Goal: Feedback & Contribution: Leave review/rating

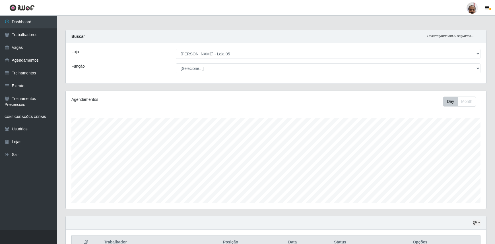
select select "252"
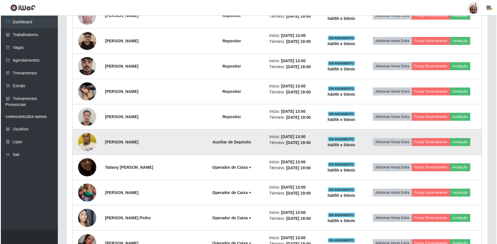
scroll to position [512, 0]
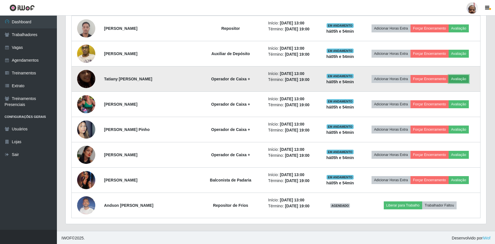
click at [464, 78] on button "Avaliação" at bounding box center [459, 79] width 20 height 8
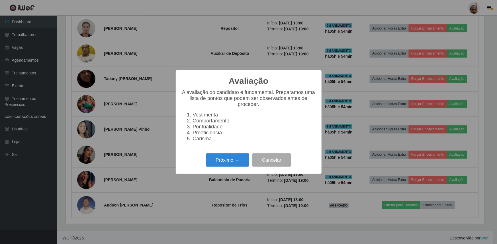
scroll to position [118, 418]
click at [229, 158] on button "Próximo →" at bounding box center [227, 160] width 43 height 13
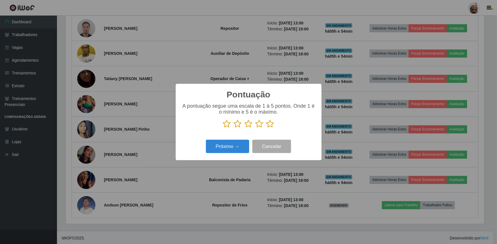
click at [270, 124] on icon at bounding box center [270, 124] width 8 height 9
click at [266, 128] on input "radio" at bounding box center [266, 128] width 0 height 0
click at [241, 142] on button "Próximo →" at bounding box center [227, 146] width 43 height 13
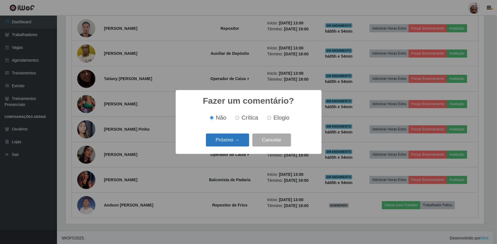
click at [241, 143] on button "Próximo →" at bounding box center [227, 140] width 43 height 13
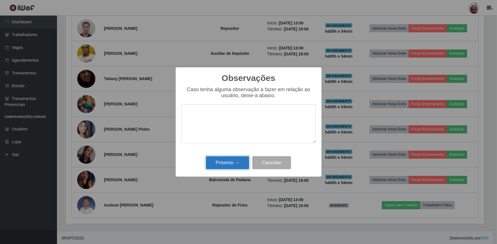
click at [233, 161] on button "Próximo →" at bounding box center [227, 163] width 43 height 13
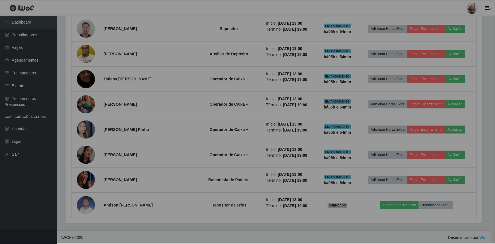
scroll to position [118, 421]
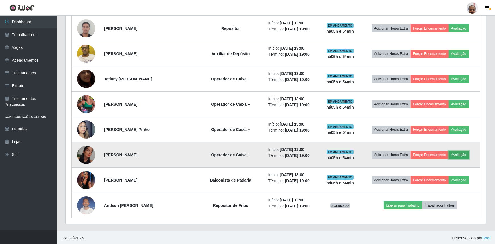
click at [456, 153] on button "Avaliação" at bounding box center [459, 155] width 20 height 8
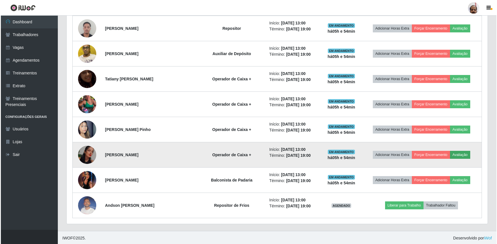
scroll to position [118, 418]
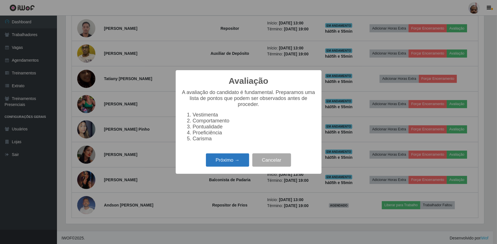
click at [246, 160] on button "Próximo →" at bounding box center [227, 160] width 43 height 13
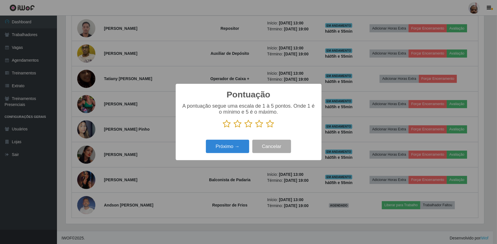
scroll to position [284477, 284177]
click at [265, 127] on p at bounding box center [248, 124] width 134 height 9
click at [269, 124] on icon at bounding box center [270, 124] width 8 height 9
click at [266, 128] on input "radio" at bounding box center [266, 128] width 0 height 0
click at [235, 140] on div "Próximo → Cancelar" at bounding box center [248, 147] width 134 height 16
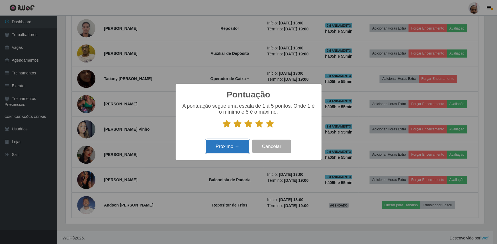
click at [236, 144] on button "Próximo →" at bounding box center [227, 146] width 43 height 13
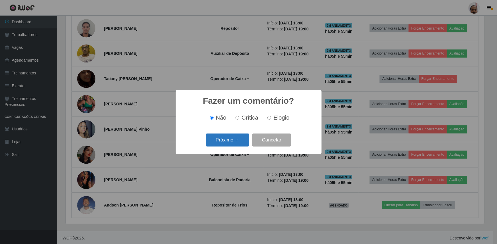
click at [235, 147] on button "Próximo →" at bounding box center [227, 140] width 43 height 13
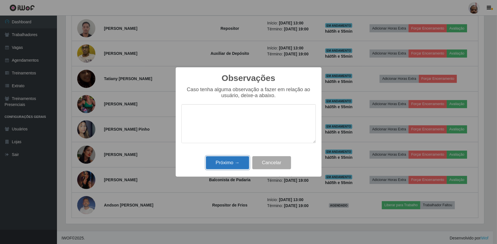
click at [236, 164] on button "Próximo →" at bounding box center [227, 163] width 43 height 13
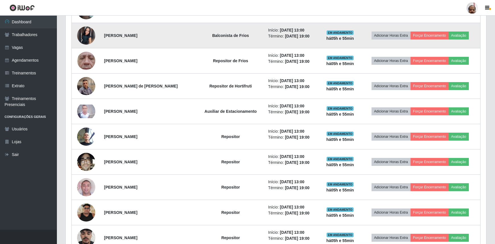
scroll to position [253, 0]
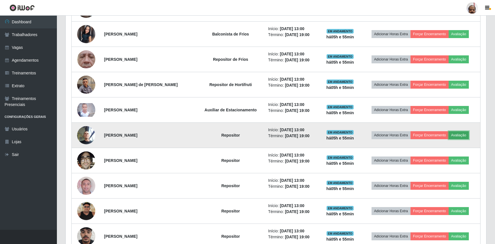
click at [460, 133] on button "Avaliação" at bounding box center [459, 135] width 20 height 8
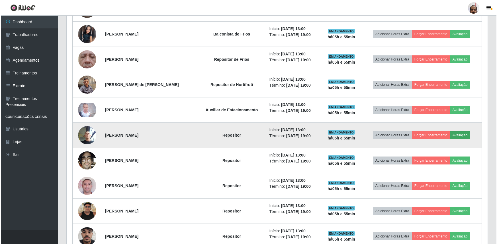
scroll to position [118, 418]
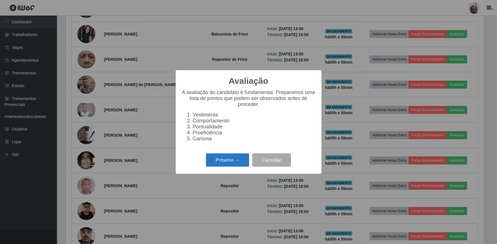
click at [242, 162] on button "Próximo →" at bounding box center [227, 160] width 43 height 13
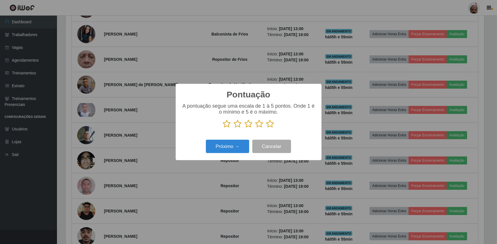
click at [271, 122] on icon at bounding box center [270, 124] width 8 height 9
click at [266, 128] on input "radio" at bounding box center [266, 128] width 0 height 0
click at [240, 145] on button "Próximo →" at bounding box center [227, 146] width 43 height 13
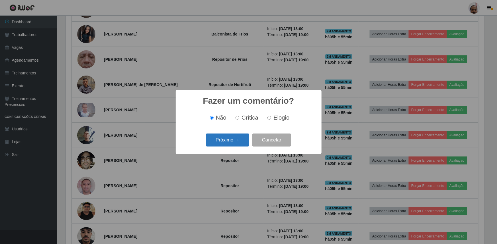
click at [239, 143] on button "Próximo →" at bounding box center [227, 140] width 43 height 13
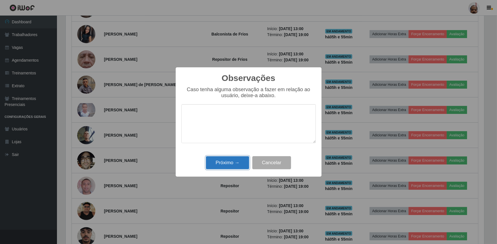
click at [240, 161] on button "Próximo →" at bounding box center [227, 163] width 43 height 13
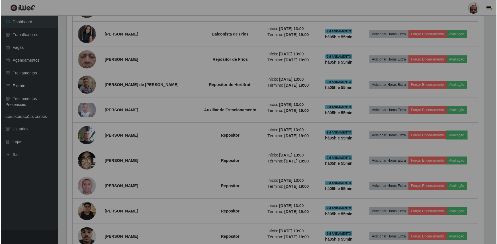
scroll to position [118, 421]
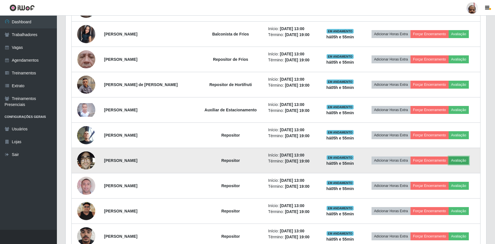
click at [452, 159] on button "Avaliação" at bounding box center [459, 161] width 20 height 8
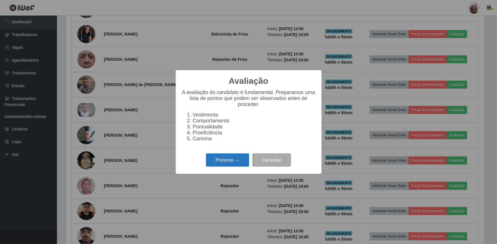
click at [230, 160] on button "Próximo →" at bounding box center [227, 160] width 43 height 13
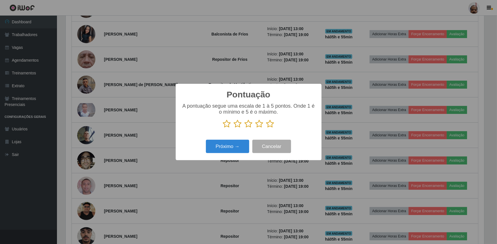
click at [272, 124] on icon at bounding box center [270, 124] width 8 height 9
click at [266, 128] on input "radio" at bounding box center [266, 128] width 0 height 0
click at [236, 142] on button "Próximo →" at bounding box center [227, 146] width 43 height 13
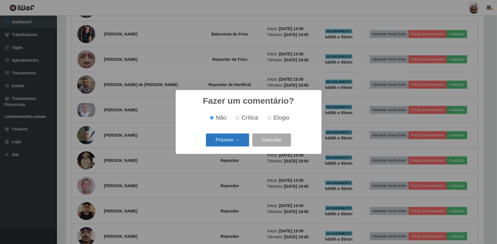
click at [236, 142] on button "Próximo →" at bounding box center [227, 140] width 43 height 13
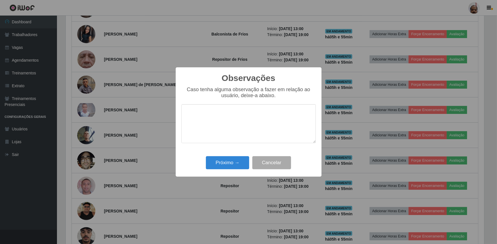
click at [239, 156] on div "Próximo → Cancelar" at bounding box center [248, 163] width 134 height 16
click at [237, 164] on button "Próximo →" at bounding box center [227, 163] width 43 height 13
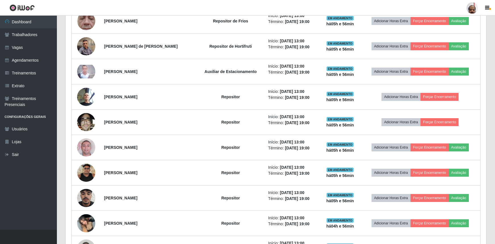
scroll to position [279, 0]
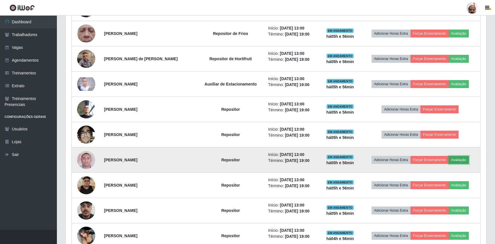
click at [460, 158] on button "Avaliação" at bounding box center [459, 160] width 20 height 8
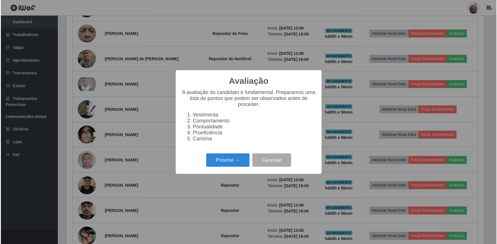
scroll to position [118, 418]
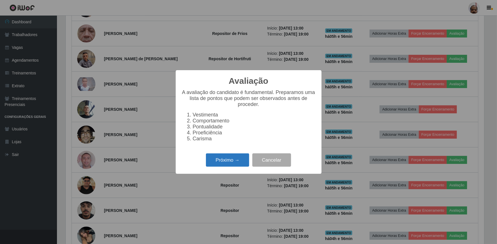
click at [229, 163] on button "Próximo →" at bounding box center [227, 160] width 43 height 13
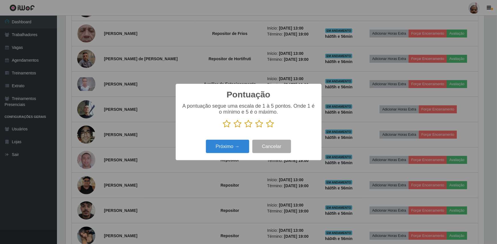
scroll to position [284477, 284177]
click at [270, 123] on icon at bounding box center [270, 124] width 8 height 9
click at [266, 128] on input "radio" at bounding box center [266, 128] width 0 height 0
click at [236, 146] on button "Próximo →" at bounding box center [227, 146] width 43 height 13
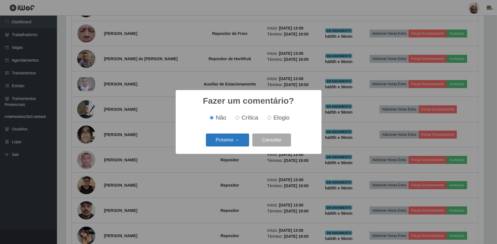
click at [240, 141] on button "Próximo →" at bounding box center [227, 140] width 43 height 13
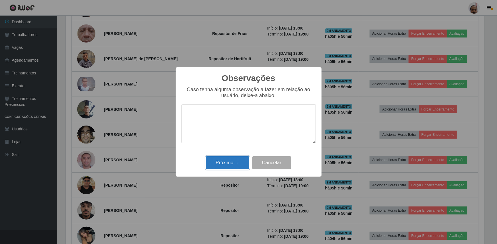
click at [235, 164] on button "Próximo →" at bounding box center [227, 163] width 43 height 13
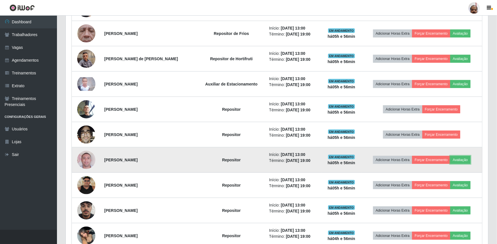
scroll to position [118, 421]
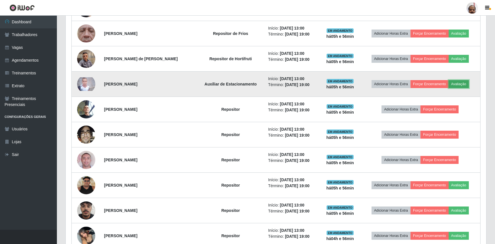
click at [454, 83] on button "Avaliação" at bounding box center [459, 84] width 20 height 8
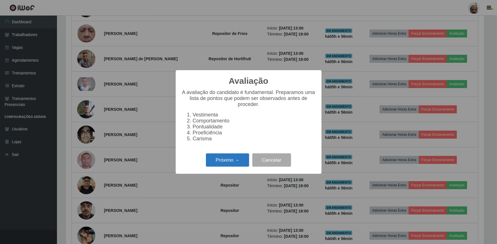
click at [235, 167] on button "Próximo →" at bounding box center [227, 160] width 43 height 13
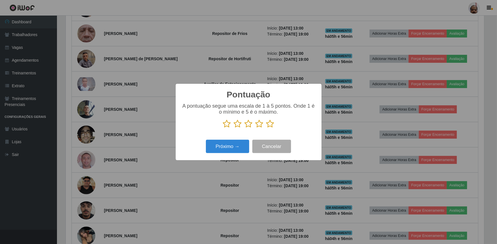
drag, startPoint x: 270, startPoint y: 124, endPoint x: 258, endPoint y: 128, distance: 12.6
click at [270, 124] on icon at bounding box center [270, 124] width 8 height 9
click at [266, 128] on input "radio" at bounding box center [266, 128] width 0 height 0
click at [236, 141] on button "Próximo →" at bounding box center [227, 146] width 43 height 13
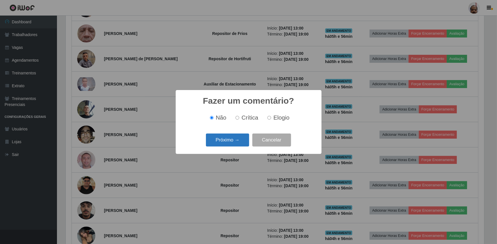
click at [238, 143] on button "Próximo →" at bounding box center [227, 140] width 43 height 13
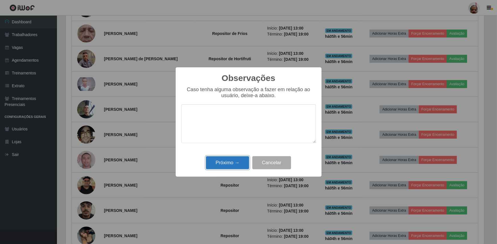
click at [234, 168] on button "Próximo →" at bounding box center [227, 163] width 43 height 13
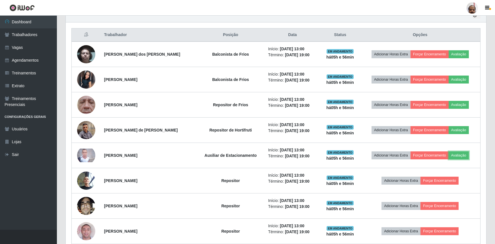
scroll to position [228, 0]
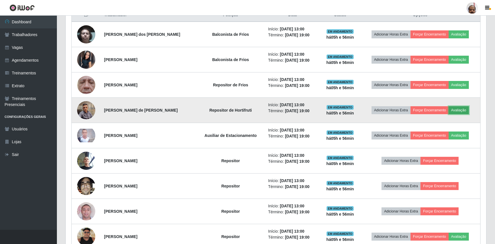
click at [456, 109] on button "Avaliação" at bounding box center [459, 110] width 20 height 8
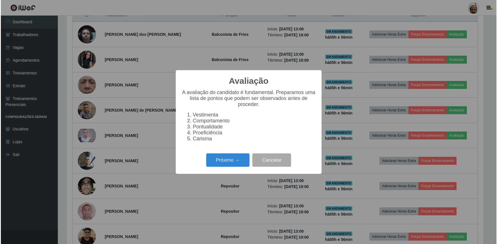
scroll to position [118, 418]
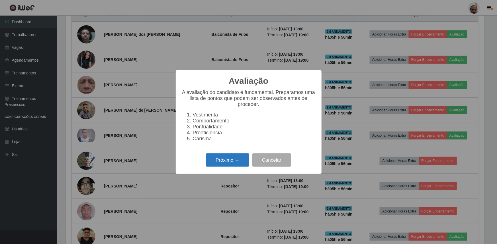
click at [222, 160] on button "Próximo →" at bounding box center [227, 160] width 43 height 13
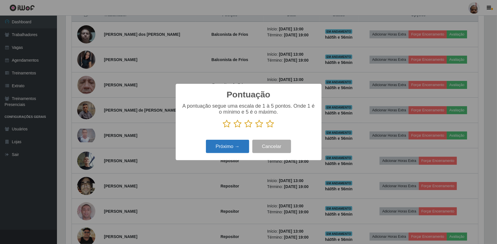
click at [233, 147] on button "Próximo →" at bounding box center [227, 146] width 43 height 13
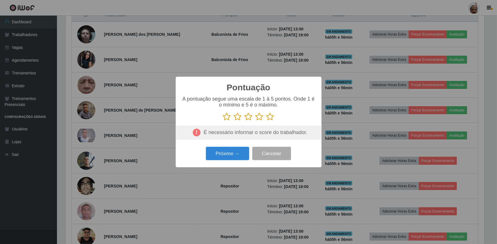
click at [272, 119] on icon at bounding box center [270, 117] width 8 height 9
click at [266, 121] on input "radio" at bounding box center [266, 121] width 0 height 0
click at [238, 152] on button "Próximo →" at bounding box center [227, 153] width 43 height 13
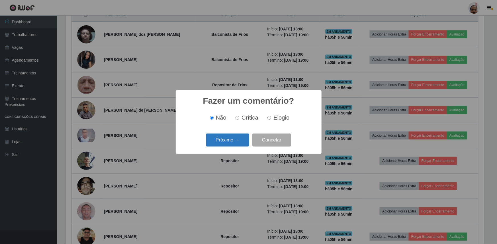
click at [238, 143] on button "Próximo →" at bounding box center [227, 140] width 43 height 13
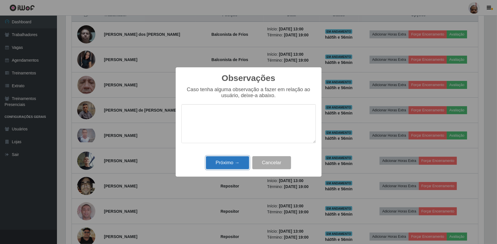
click at [236, 163] on button "Próximo →" at bounding box center [227, 163] width 43 height 13
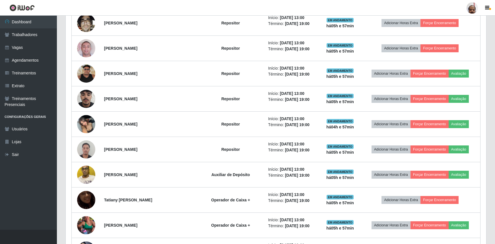
scroll to position [435, 0]
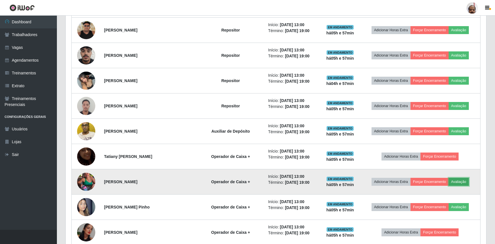
click at [457, 180] on button "Avaliação" at bounding box center [459, 182] width 20 height 8
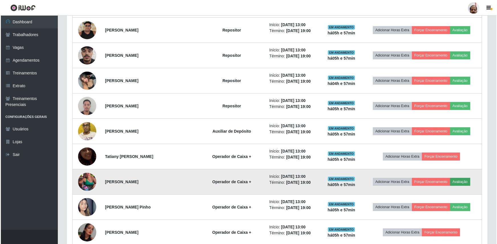
scroll to position [118, 418]
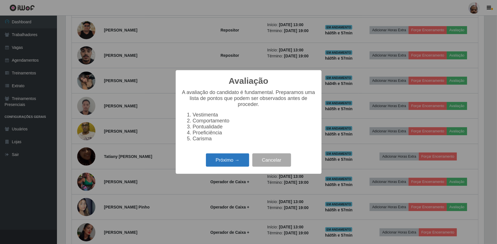
click at [232, 162] on button "Próximo →" at bounding box center [227, 160] width 43 height 13
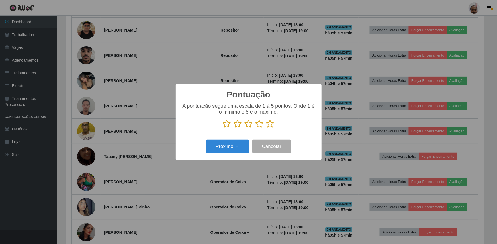
click at [269, 125] on icon at bounding box center [270, 124] width 8 height 9
click at [266, 128] on input "radio" at bounding box center [266, 128] width 0 height 0
click at [239, 144] on button "Próximo →" at bounding box center [227, 146] width 43 height 13
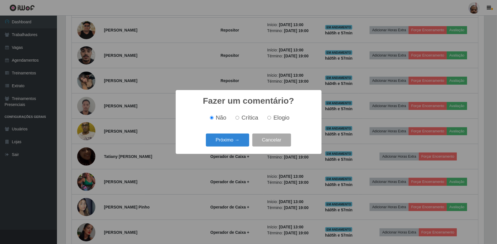
click at [239, 144] on button "Próximo →" at bounding box center [227, 140] width 43 height 13
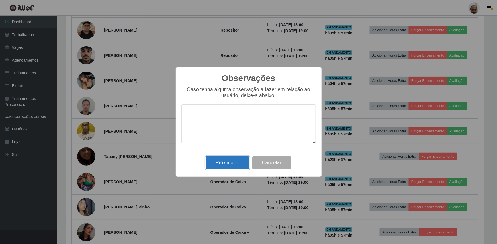
click at [237, 159] on button "Próximo →" at bounding box center [227, 163] width 43 height 13
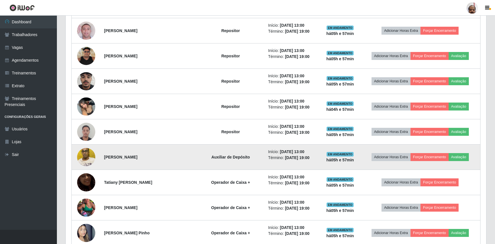
scroll to position [435, 0]
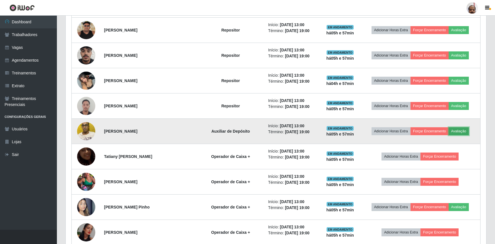
click at [461, 129] on button "Avaliação" at bounding box center [459, 131] width 20 height 8
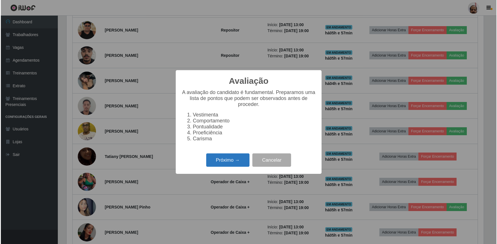
scroll to position [118, 418]
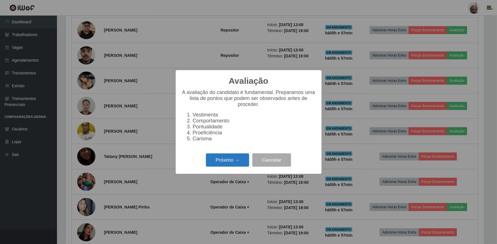
click at [233, 163] on button "Próximo →" at bounding box center [227, 160] width 43 height 13
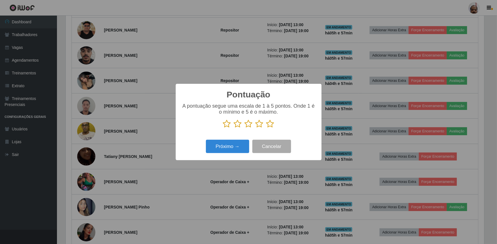
scroll to position [284477, 284177]
click at [269, 127] on icon at bounding box center [270, 124] width 8 height 9
click at [266, 128] on input "radio" at bounding box center [266, 128] width 0 height 0
click at [235, 148] on button "Próximo →" at bounding box center [227, 146] width 43 height 13
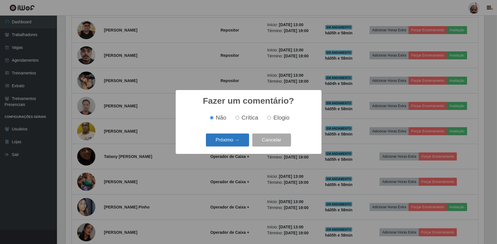
click at [240, 143] on button "Próximo →" at bounding box center [227, 140] width 43 height 13
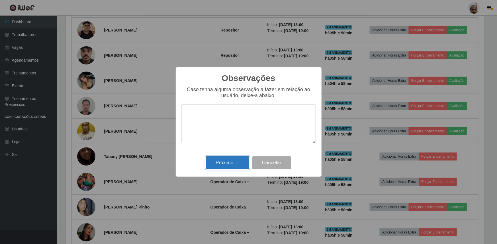
click at [235, 160] on button "Próximo →" at bounding box center [227, 163] width 43 height 13
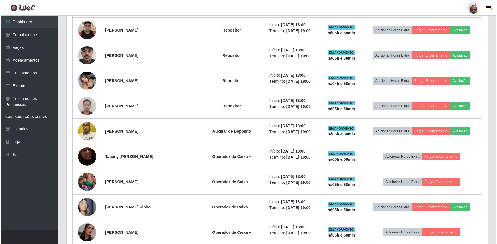
scroll to position [118, 421]
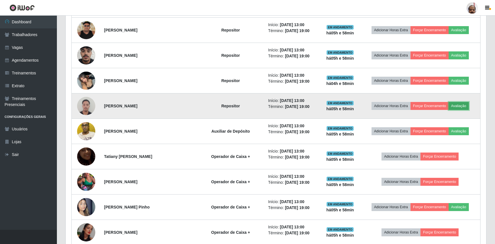
click at [460, 104] on button "Avaliação" at bounding box center [459, 106] width 20 height 8
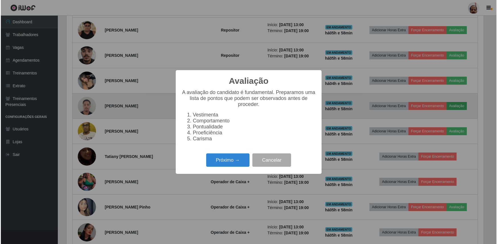
scroll to position [118, 418]
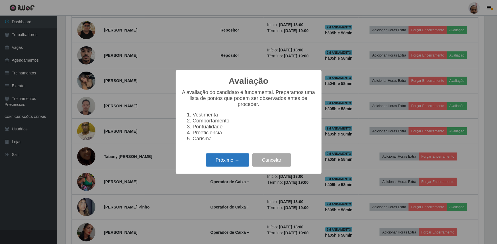
click at [224, 159] on button "Próximo →" at bounding box center [227, 160] width 43 height 13
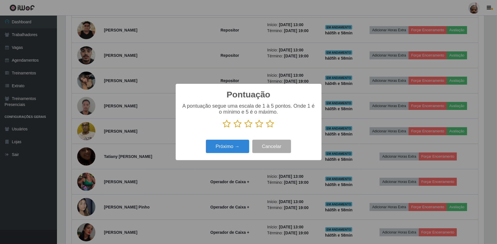
scroll to position [284477, 284177]
click at [269, 124] on icon at bounding box center [270, 124] width 8 height 9
click at [266, 128] on input "radio" at bounding box center [266, 128] width 0 height 0
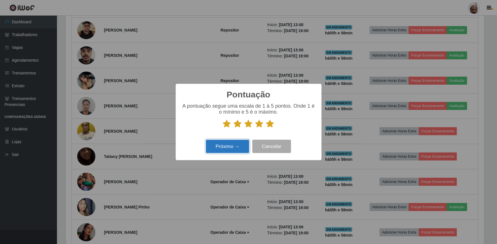
click at [236, 145] on button "Próximo →" at bounding box center [227, 146] width 43 height 13
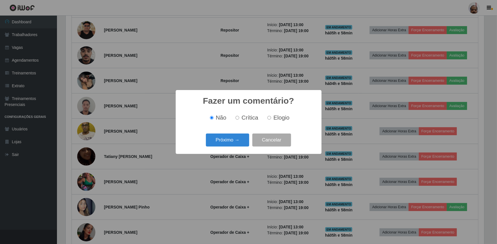
click at [236, 145] on button "Próximo →" at bounding box center [227, 140] width 43 height 13
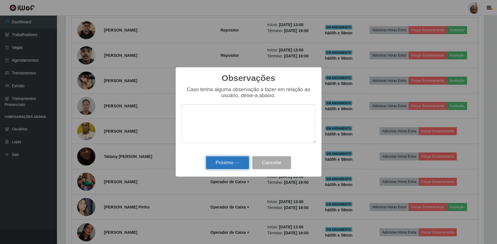
click at [236, 161] on button "Próximo →" at bounding box center [227, 163] width 43 height 13
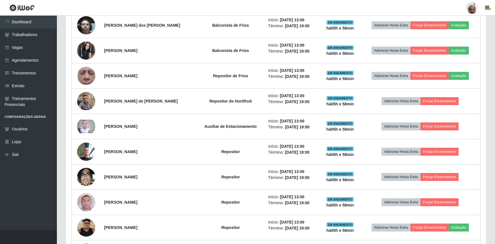
scroll to position [228, 0]
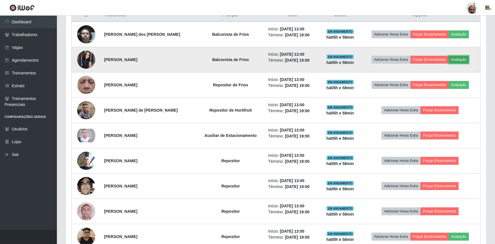
click at [462, 58] on button "Avaliação" at bounding box center [459, 60] width 20 height 8
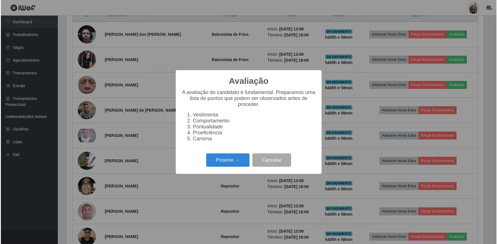
scroll to position [118, 418]
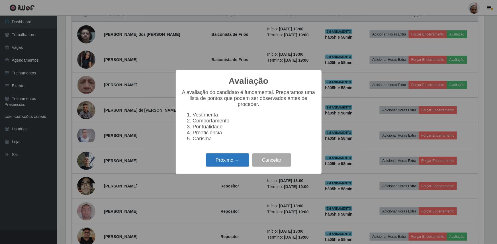
click at [235, 157] on button "Próximo →" at bounding box center [227, 160] width 43 height 13
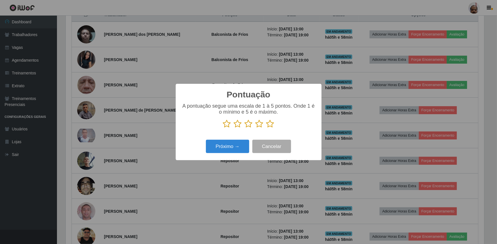
drag, startPoint x: 269, startPoint y: 124, endPoint x: 259, endPoint y: 135, distance: 14.9
click at [268, 124] on icon at bounding box center [270, 124] width 8 height 9
click at [266, 128] on input "radio" at bounding box center [266, 128] width 0 height 0
click at [242, 143] on button "Próximo →" at bounding box center [227, 146] width 43 height 13
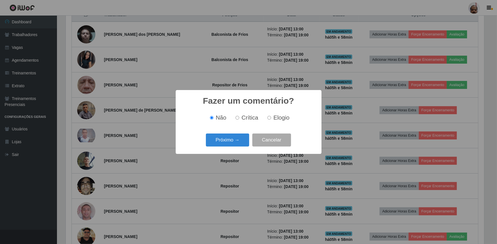
click at [242, 143] on button "Próximo →" at bounding box center [227, 140] width 43 height 13
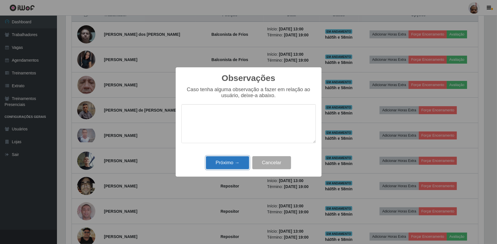
click at [235, 162] on button "Próximo →" at bounding box center [227, 163] width 43 height 13
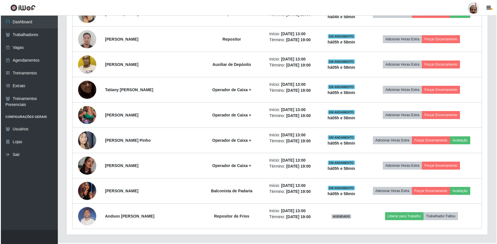
scroll to position [512, 0]
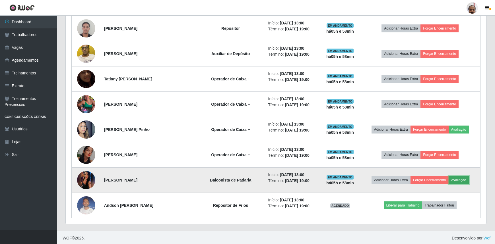
click at [457, 178] on button "Avaliação" at bounding box center [459, 180] width 20 height 8
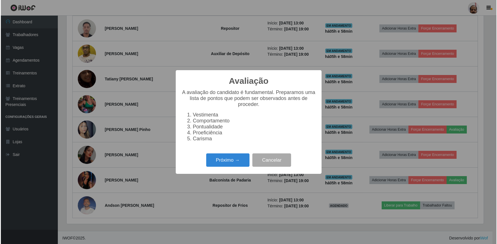
scroll to position [118, 418]
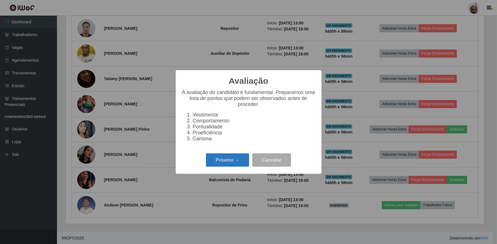
click at [240, 166] on button "Próximo →" at bounding box center [227, 160] width 43 height 13
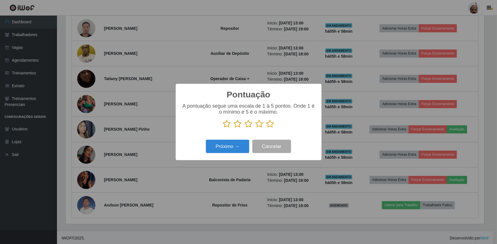
click at [274, 126] on p at bounding box center [248, 124] width 134 height 9
click at [270, 125] on icon at bounding box center [270, 124] width 8 height 9
click at [266, 128] on input "radio" at bounding box center [266, 128] width 0 height 0
click at [224, 147] on button "Próximo →" at bounding box center [227, 146] width 43 height 13
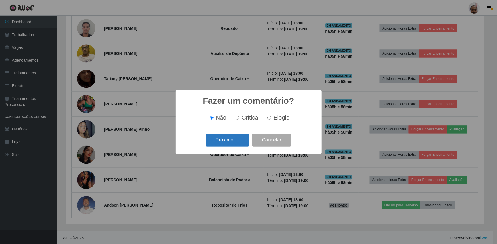
click at [233, 143] on button "Próximo →" at bounding box center [227, 140] width 43 height 13
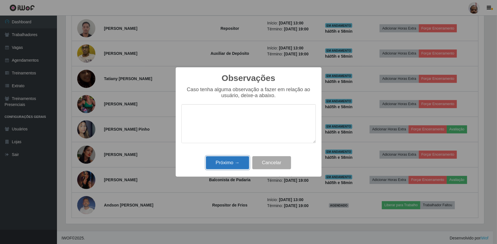
click at [234, 163] on button "Próximo →" at bounding box center [227, 163] width 43 height 13
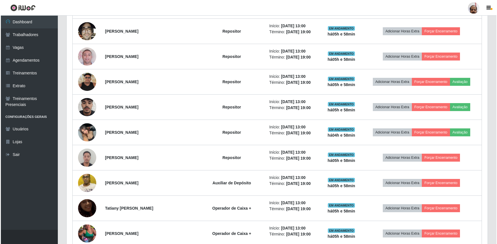
scroll to position [357, 0]
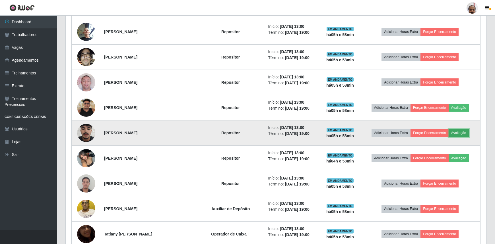
click at [457, 129] on button "Avaliação" at bounding box center [459, 133] width 20 height 8
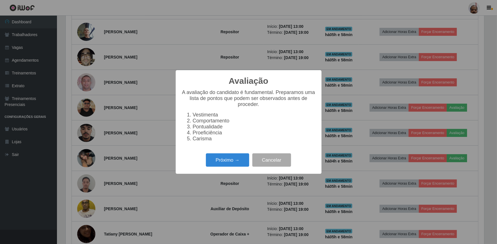
scroll to position [118, 418]
click at [231, 159] on button "Próximo →" at bounding box center [227, 160] width 43 height 13
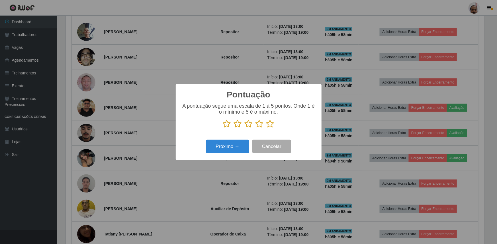
click at [270, 123] on icon at bounding box center [270, 124] width 8 height 9
click at [266, 128] on input "radio" at bounding box center [266, 128] width 0 height 0
click at [224, 144] on button "Próximo →" at bounding box center [227, 146] width 43 height 13
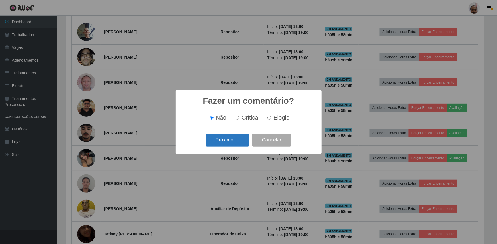
click at [226, 145] on button "Próximo →" at bounding box center [227, 140] width 43 height 13
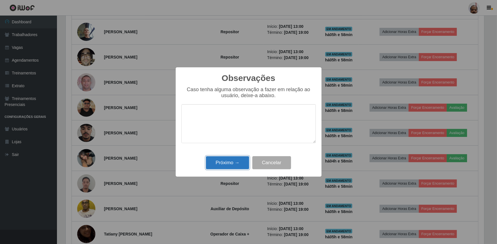
click at [229, 165] on button "Próximo →" at bounding box center [227, 163] width 43 height 13
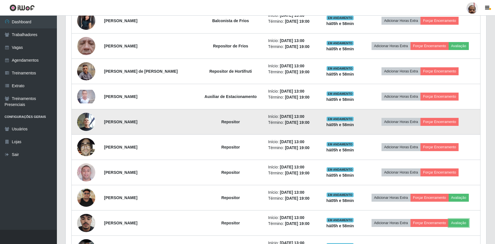
scroll to position [0, 0]
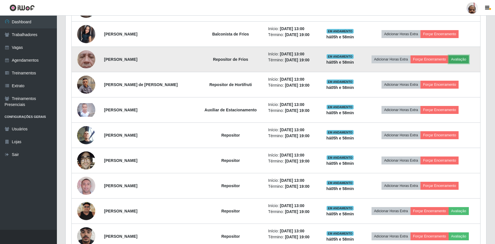
click at [459, 57] on button "Avaliação" at bounding box center [459, 59] width 20 height 8
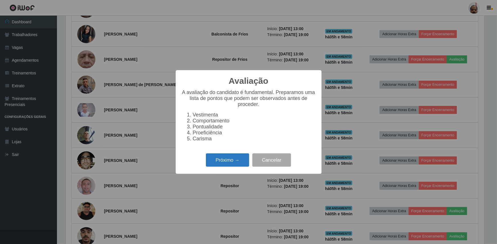
click at [234, 163] on button "Próximo →" at bounding box center [227, 160] width 43 height 13
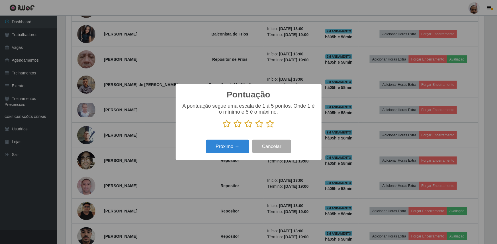
click at [268, 125] on icon at bounding box center [270, 124] width 8 height 9
click at [266, 128] on input "radio" at bounding box center [266, 128] width 0 height 0
click at [236, 140] on div "Próximo → Cancelar" at bounding box center [248, 147] width 134 height 16
click at [235, 145] on button "Próximo →" at bounding box center [227, 146] width 43 height 13
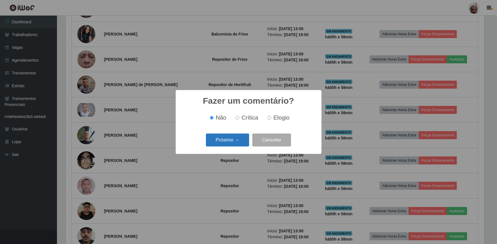
click at [234, 145] on button "Próximo →" at bounding box center [227, 140] width 43 height 13
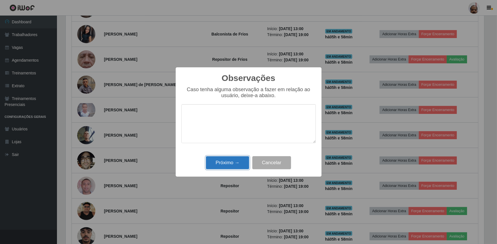
click at [231, 165] on button "Próximo →" at bounding box center [227, 163] width 43 height 13
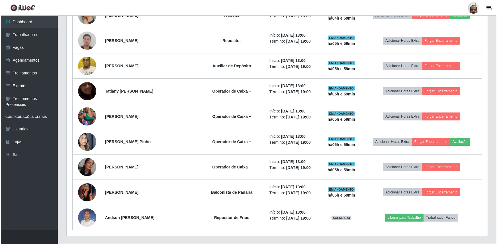
scroll to position [512, 0]
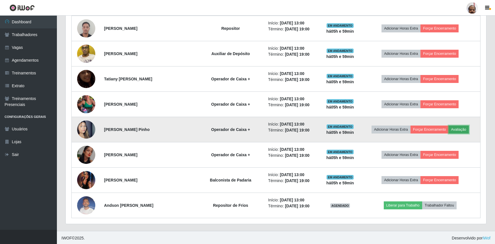
click at [465, 131] on button "Avaliação" at bounding box center [459, 130] width 20 height 8
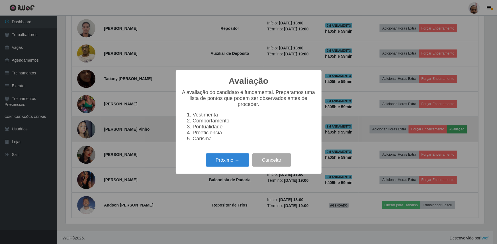
scroll to position [118, 418]
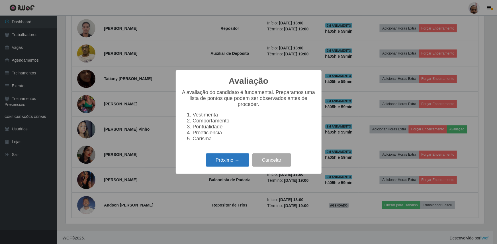
click at [233, 165] on button "Próximo →" at bounding box center [227, 160] width 43 height 13
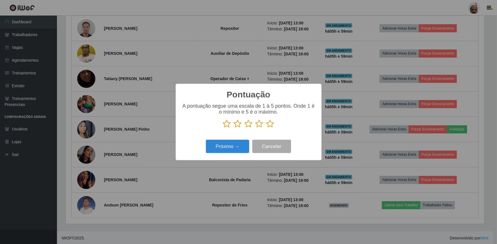
click at [270, 124] on icon at bounding box center [270, 124] width 8 height 9
click at [266, 128] on input "radio" at bounding box center [266, 128] width 0 height 0
click at [225, 152] on button "Próximo →" at bounding box center [227, 146] width 43 height 13
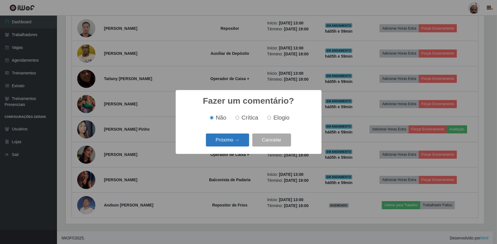
click at [224, 143] on button "Próximo →" at bounding box center [227, 140] width 43 height 13
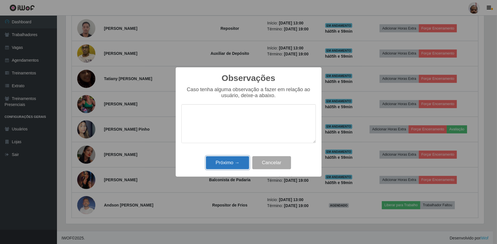
click at [228, 161] on button "Próximo →" at bounding box center [227, 163] width 43 height 13
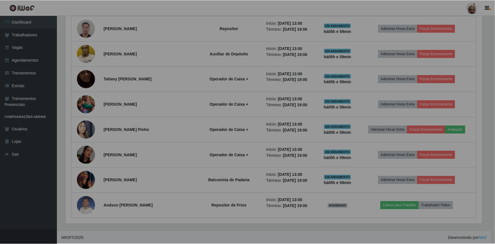
scroll to position [118, 421]
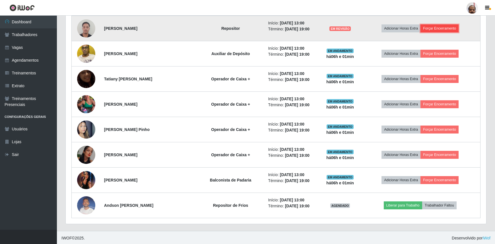
click at [439, 24] on button "Forçar Encerramento" at bounding box center [440, 28] width 38 height 8
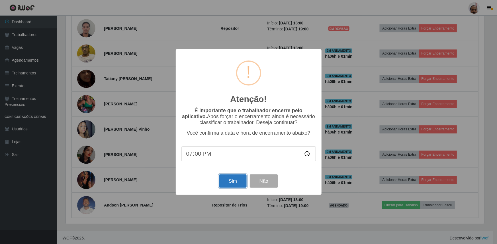
click at [231, 185] on button "Sim" at bounding box center [233, 181] width 28 height 13
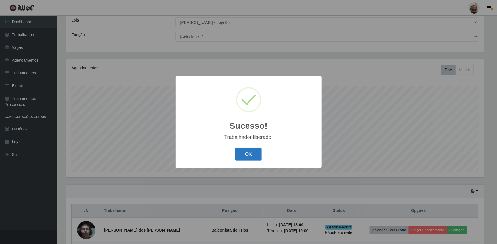
click at [252, 155] on button "OK" at bounding box center [248, 154] width 26 height 13
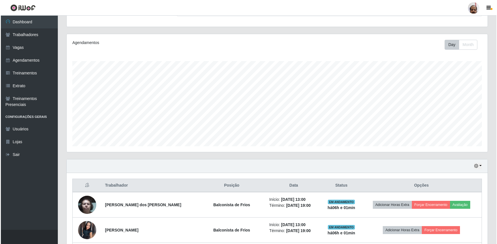
scroll to position [109, 0]
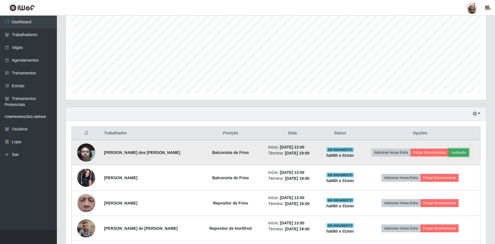
click at [459, 150] on button "Avaliação" at bounding box center [459, 153] width 20 height 8
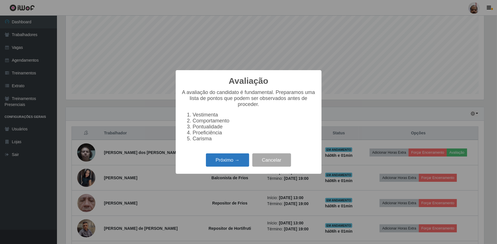
click at [231, 162] on button "Próximo →" at bounding box center [227, 160] width 43 height 13
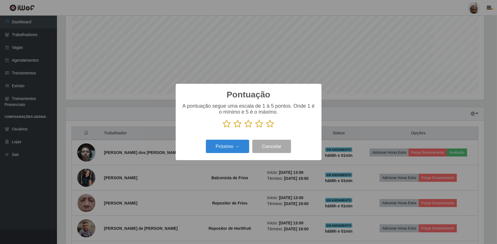
scroll to position [284477, 284177]
click at [270, 125] on icon at bounding box center [270, 124] width 8 height 9
click at [266, 128] on input "radio" at bounding box center [266, 128] width 0 height 0
click at [234, 145] on button "Próximo →" at bounding box center [227, 146] width 43 height 13
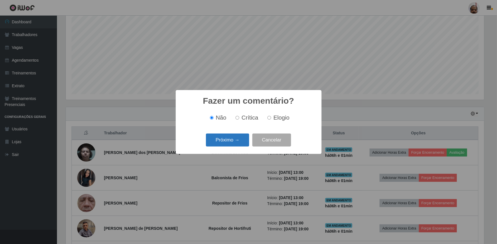
click at [234, 144] on button "Próximo →" at bounding box center [227, 140] width 43 height 13
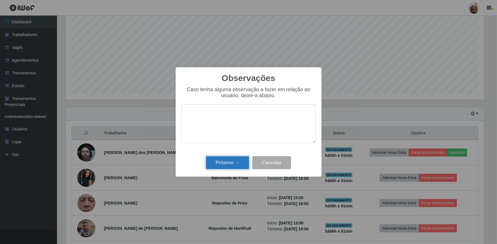
click at [242, 167] on button "Próximo →" at bounding box center [227, 163] width 43 height 13
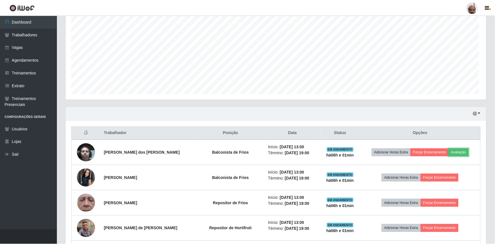
scroll to position [118, 421]
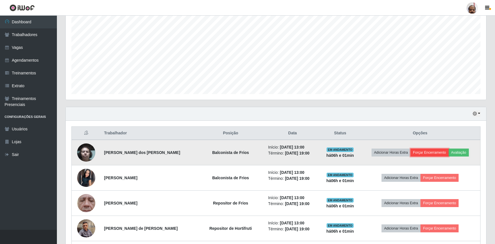
click at [427, 151] on button "Forçar Encerramento" at bounding box center [430, 153] width 38 height 8
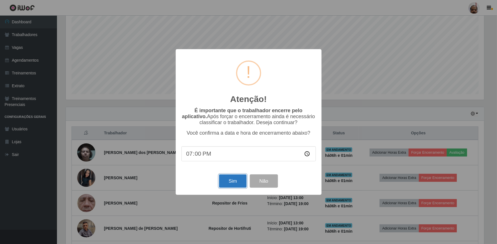
click at [232, 183] on button "Sim" at bounding box center [233, 181] width 28 height 13
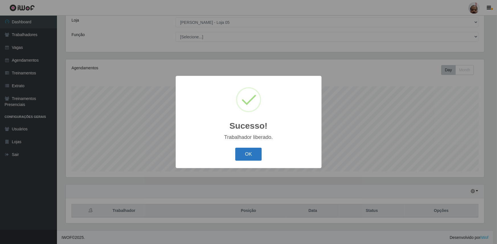
click at [254, 152] on button "OK" at bounding box center [248, 154] width 26 height 13
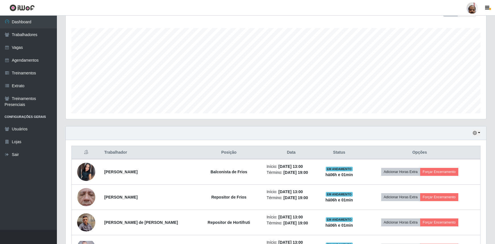
scroll to position [109, 0]
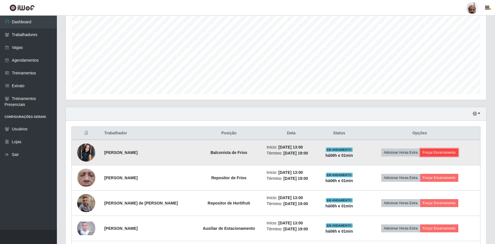
click at [430, 149] on button "Forçar Encerramento" at bounding box center [439, 153] width 38 height 8
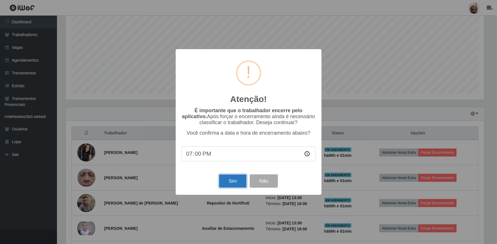
click at [234, 182] on button "Sim" at bounding box center [233, 181] width 28 height 13
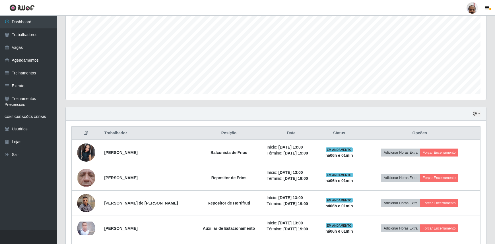
scroll to position [284477, 284177]
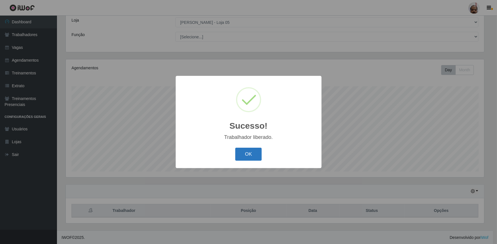
click at [257, 153] on button "OK" at bounding box center [248, 154] width 26 height 13
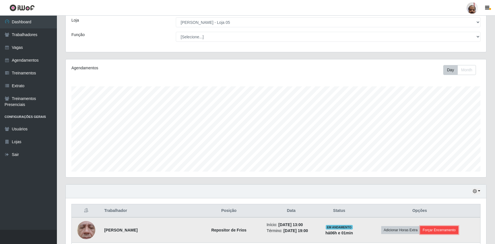
click at [443, 227] on button "Forçar Encerramento" at bounding box center [439, 231] width 38 height 8
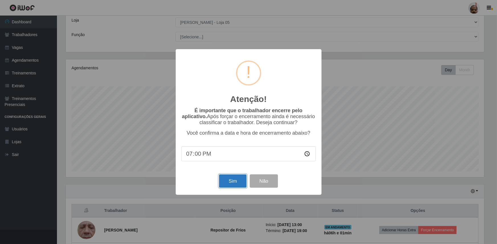
click at [234, 180] on button "Sim" at bounding box center [233, 181] width 28 height 13
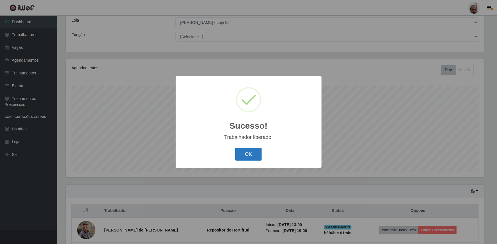
click at [255, 154] on button "OK" at bounding box center [248, 154] width 26 height 13
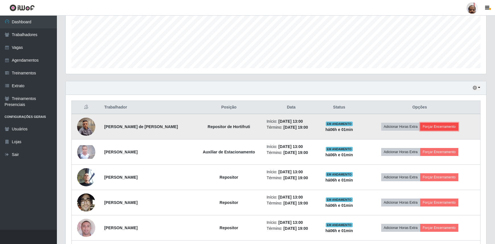
click at [438, 125] on button "Forçar Encerramento" at bounding box center [439, 127] width 38 height 8
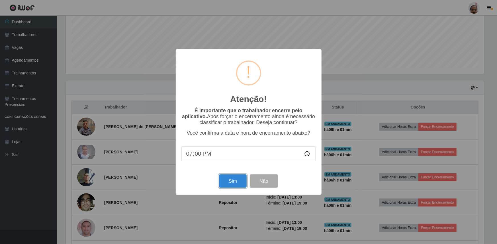
click at [231, 180] on button "Sim" at bounding box center [233, 181] width 28 height 13
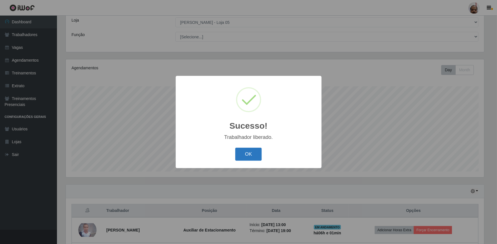
click at [253, 151] on button "OK" at bounding box center [248, 154] width 26 height 13
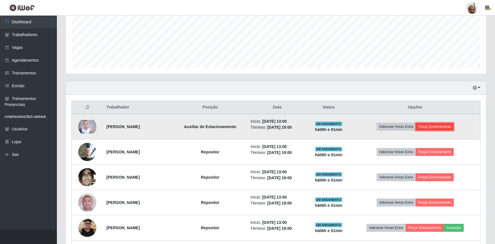
click at [431, 127] on button "Forçar Encerramento" at bounding box center [435, 127] width 38 height 8
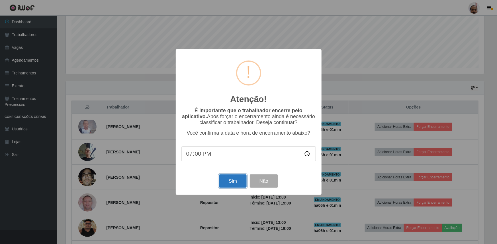
click at [228, 182] on button "Sim" at bounding box center [233, 181] width 28 height 13
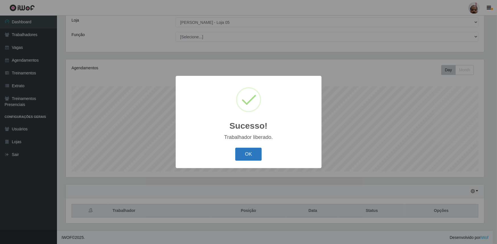
click at [254, 154] on button "OK" at bounding box center [248, 154] width 26 height 13
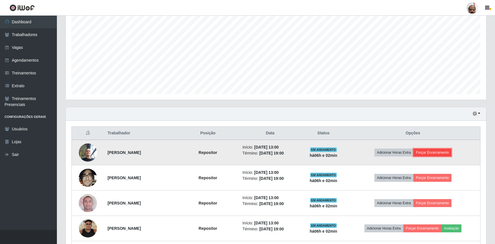
click at [447, 149] on button "Forçar Encerramento" at bounding box center [433, 153] width 38 height 8
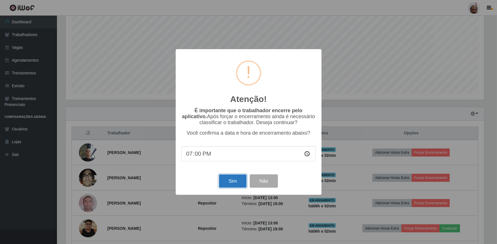
click at [228, 183] on button "Sim" at bounding box center [233, 181] width 28 height 13
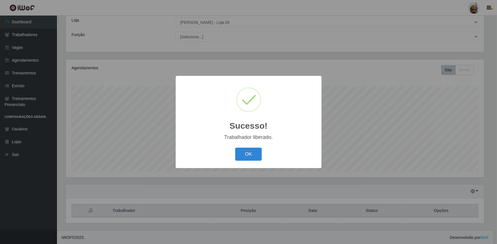
drag, startPoint x: 252, startPoint y: 150, endPoint x: 252, endPoint y: 153, distance: 2.9
click at [252, 151] on button "OK" at bounding box center [248, 154] width 26 height 13
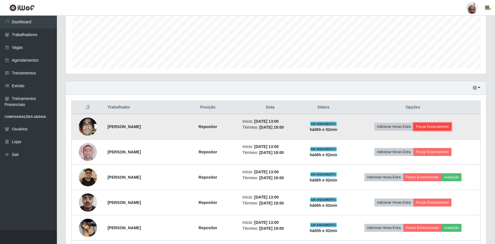
click at [427, 128] on button "Forçar Encerramento" at bounding box center [433, 127] width 38 height 8
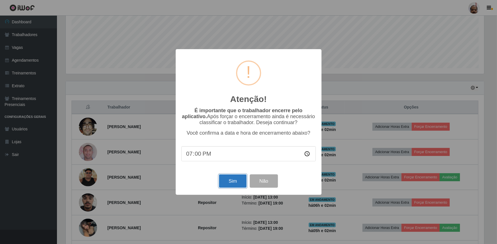
click at [229, 184] on button "Sim" at bounding box center [233, 181] width 28 height 13
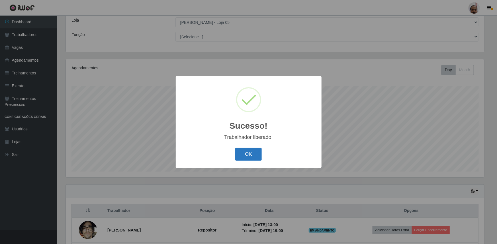
click at [246, 154] on button "OK" at bounding box center [248, 154] width 26 height 13
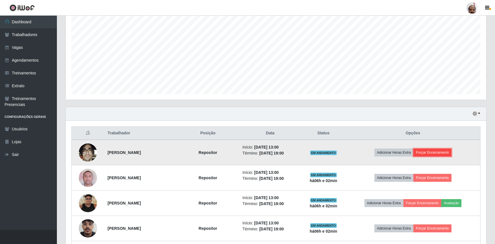
click at [440, 154] on button "Forçar Encerramento" at bounding box center [433, 153] width 38 height 8
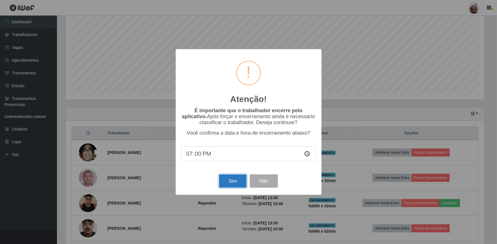
click at [235, 180] on button "Sim" at bounding box center [233, 181] width 28 height 13
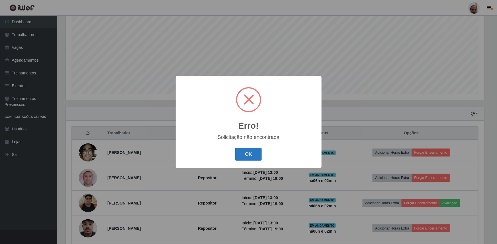
click at [242, 155] on button "OK" at bounding box center [248, 154] width 26 height 13
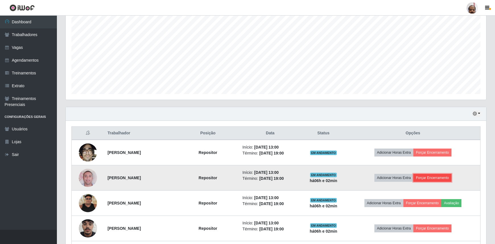
click at [431, 177] on button "Forçar Encerramento" at bounding box center [433, 178] width 38 height 8
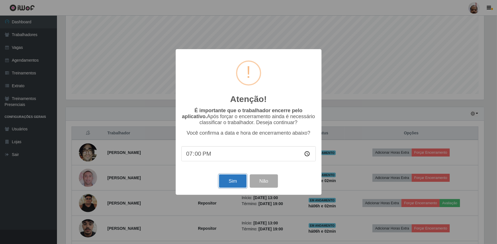
click at [228, 180] on button "Sim" at bounding box center [233, 181] width 28 height 13
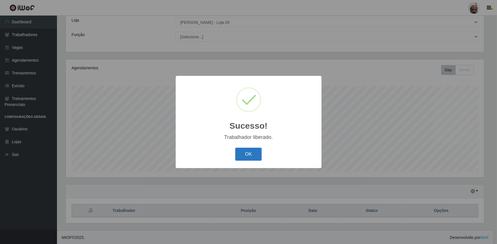
click at [248, 153] on button "OK" at bounding box center [248, 154] width 26 height 13
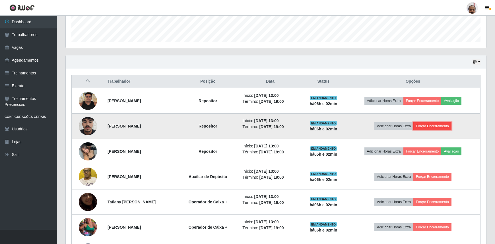
click at [432, 125] on button "Forçar Encerramento" at bounding box center [433, 126] width 38 height 8
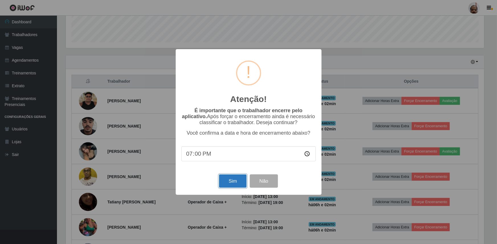
click at [233, 184] on button "Sim" at bounding box center [233, 181] width 28 height 13
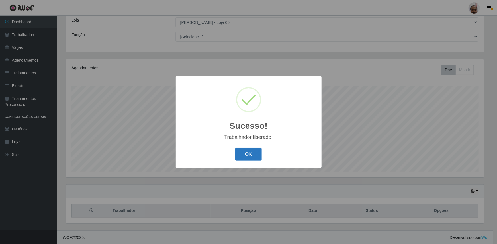
drag, startPoint x: 246, startPoint y: 149, endPoint x: 250, endPoint y: 156, distance: 8.2
click at [247, 152] on button "OK" at bounding box center [248, 154] width 26 height 13
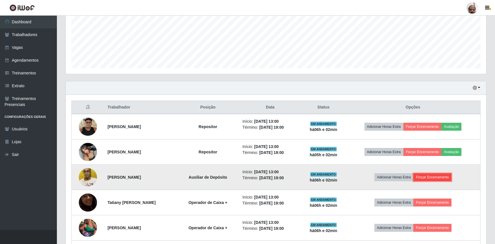
click at [433, 179] on button "Forçar Encerramento" at bounding box center [433, 178] width 38 height 8
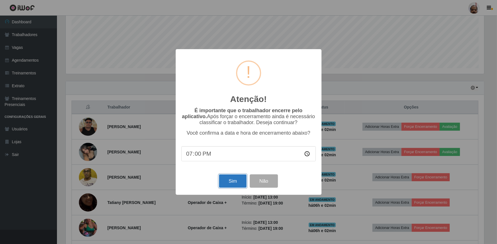
click at [228, 181] on button "Sim" at bounding box center [233, 181] width 28 height 13
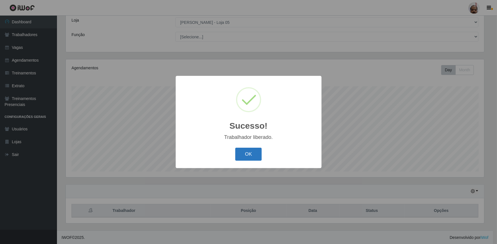
click at [247, 155] on button "OK" at bounding box center [248, 154] width 26 height 13
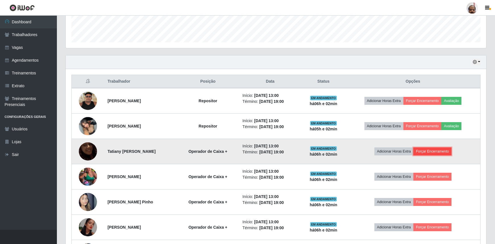
click at [443, 149] on button "Forçar Encerramento" at bounding box center [433, 152] width 38 height 8
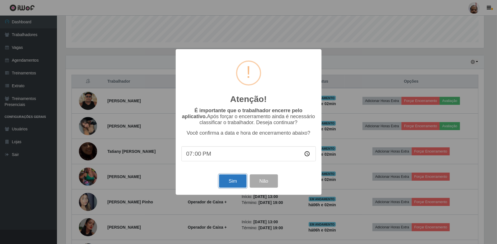
click at [226, 181] on button "Sim" at bounding box center [233, 181] width 28 height 13
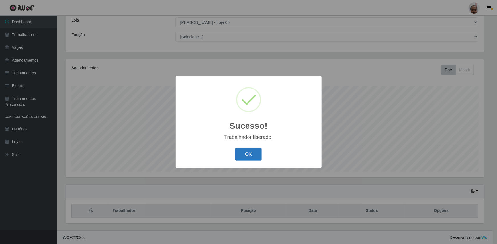
click at [242, 151] on button "OK" at bounding box center [248, 154] width 26 height 13
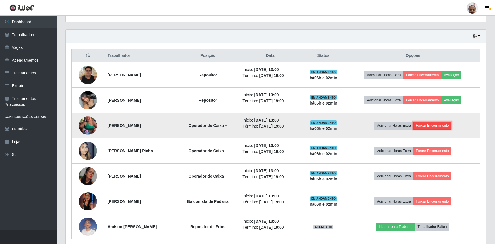
click at [425, 125] on button "Forçar Encerramento" at bounding box center [433, 126] width 38 height 8
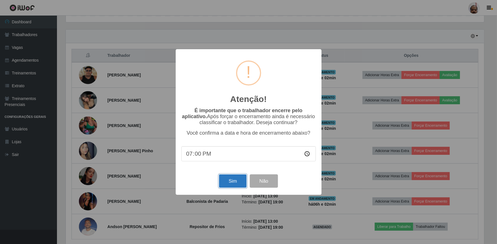
click at [228, 183] on button "Sim" at bounding box center [233, 181] width 28 height 13
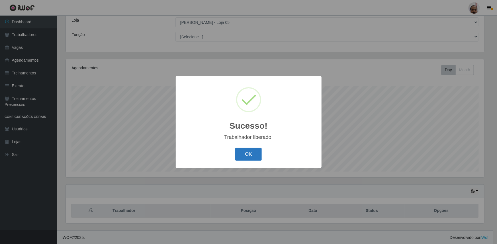
click at [249, 154] on button "OK" at bounding box center [248, 154] width 26 height 13
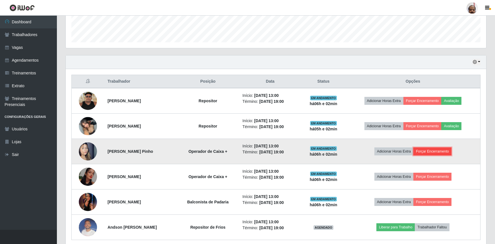
click at [424, 149] on button "Forçar Encerramento" at bounding box center [433, 152] width 38 height 8
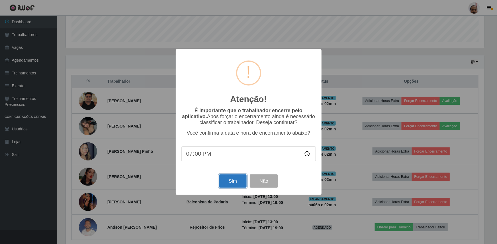
click at [236, 185] on button "Sim" at bounding box center [233, 181] width 28 height 13
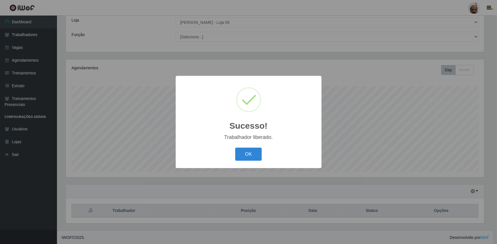
drag, startPoint x: 247, startPoint y: 156, endPoint x: 253, endPoint y: 159, distance: 6.5
click at [247, 156] on button "OK" at bounding box center [248, 154] width 26 height 13
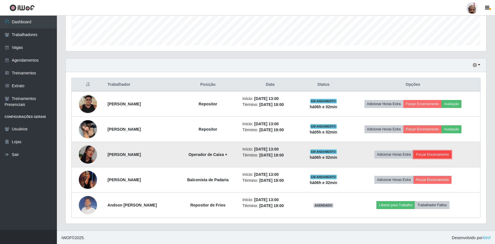
click at [433, 154] on button "Forçar Encerramento" at bounding box center [433, 155] width 38 height 8
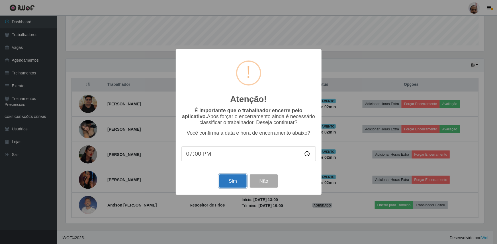
click at [237, 181] on button "Sim" at bounding box center [233, 181] width 28 height 13
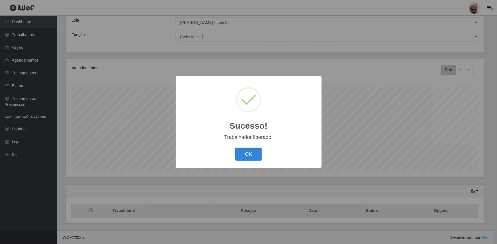
click at [243, 159] on button "OK" at bounding box center [248, 154] width 26 height 13
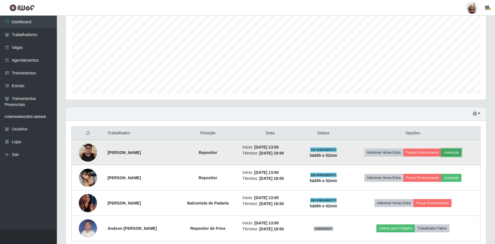
click at [449, 153] on button "Avaliação" at bounding box center [451, 153] width 20 height 8
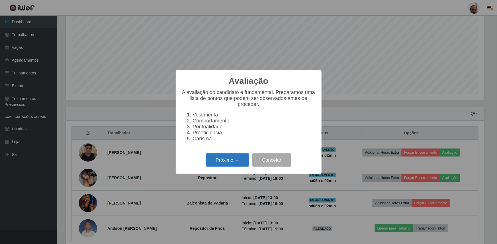
click at [239, 163] on button "Próximo →" at bounding box center [227, 160] width 43 height 13
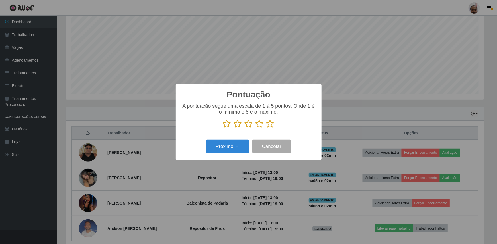
drag, startPoint x: 269, startPoint y: 124, endPoint x: 264, endPoint y: 129, distance: 6.2
click at [268, 125] on icon at bounding box center [270, 124] width 8 height 9
click at [266, 128] on input "radio" at bounding box center [266, 128] width 0 height 0
click at [231, 145] on button "Próximo →" at bounding box center [227, 146] width 43 height 13
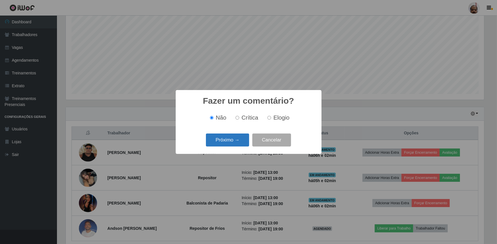
click at [234, 141] on button "Próximo →" at bounding box center [227, 140] width 43 height 13
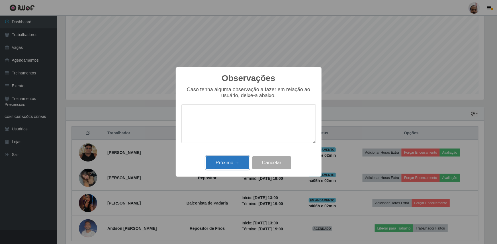
click at [234, 158] on button "Próximo →" at bounding box center [227, 163] width 43 height 13
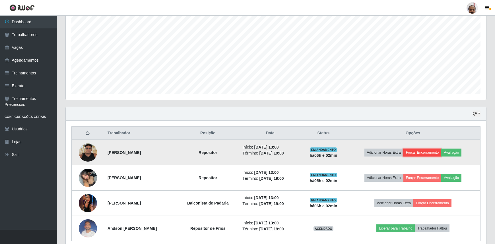
click at [435, 154] on button "Forçar Encerramento" at bounding box center [423, 153] width 38 height 8
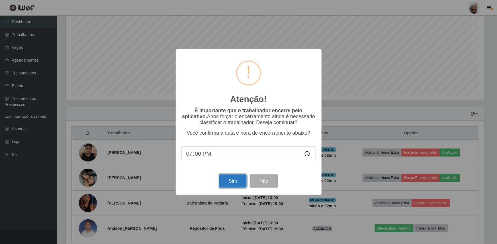
click at [233, 184] on button "Sim" at bounding box center [233, 181] width 28 height 13
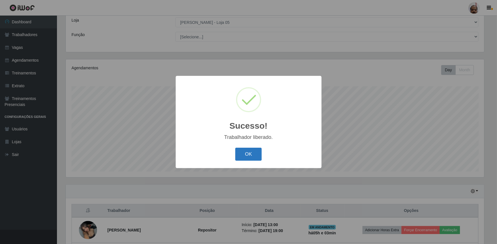
click at [247, 153] on button "OK" at bounding box center [248, 154] width 26 height 13
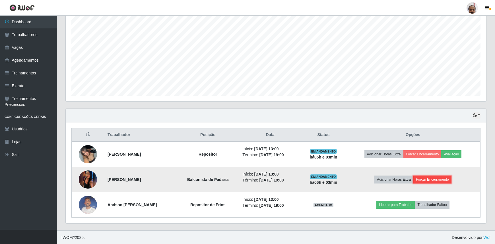
click at [426, 177] on button "Forçar Encerramento" at bounding box center [433, 180] width 38 height 8
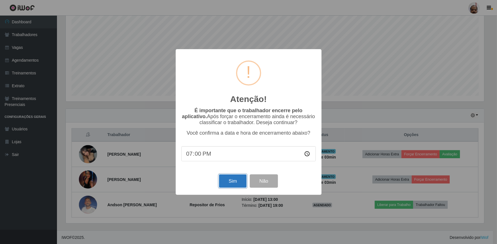
click at [232, 182] on button "Sim" at bounding box center [233, 181] width 28 height 13
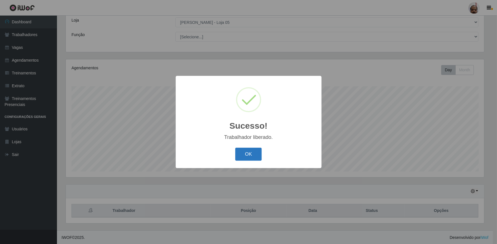
click at [245, 153] on button "OK" at bounding box center [248, 154] width 26 height 13
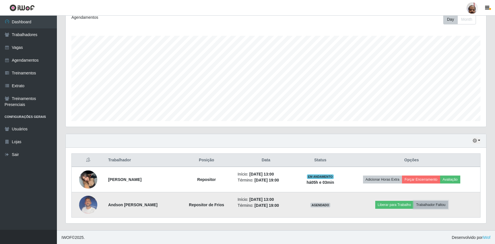
click at [434, 205] on button "Trabalhador Faltou" at bounding box center [431, 205] width 34 height 8
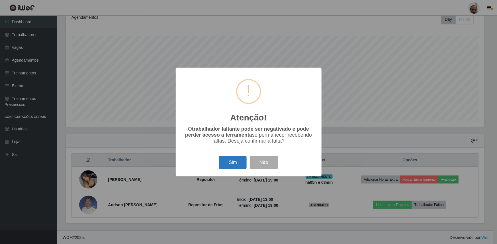
click at [235, 165] on button "Sim" at bounding box center [233, 162] width 28 height 13
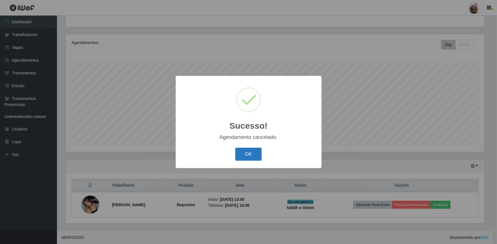
click at [252, 154] on button "OK" at bounding box center [248, 154] width 26 height 13
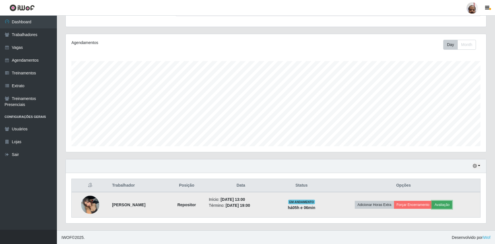
click at [452, 208] on button "Avaliação" at bounding box center [442, 205] width 20 height 8
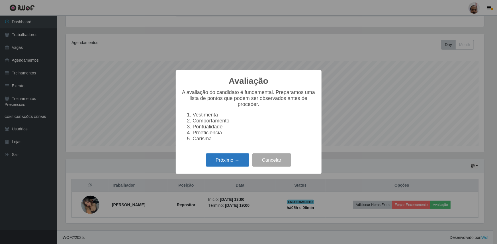
click at [216, 160] on button "Próximo →" at bounding box center [227, 160] width 43 height 13
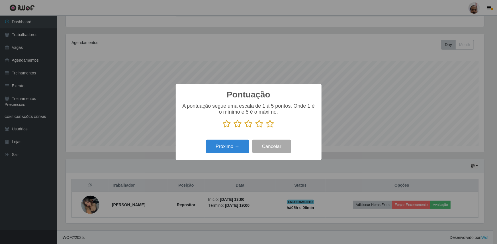
click at [270, 123] on icon at bounding box center [270, 124] width 8 height 9
click at [266, 128] on input "radio" at bounding box center [266, 128] width 0 height 0
click at [231, 145] on button "Próximo →" at bounding box center [227, 146] width 43 height 13
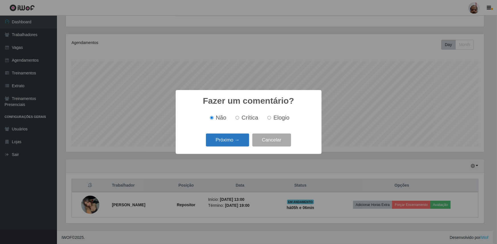
click at [231, 145] on button "Próximo →" at bounding box center [227, 140] width 43 height 13
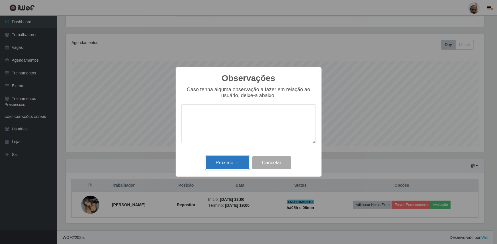
click at [235, 167] on button "Próximo →" at bounding box center [227, 163] width 43 height 13
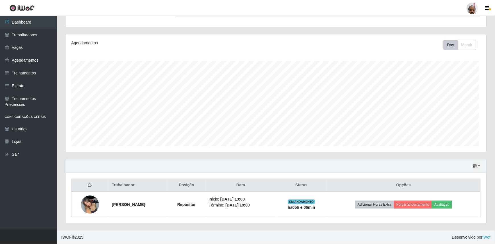
scroll to position [118, 421]
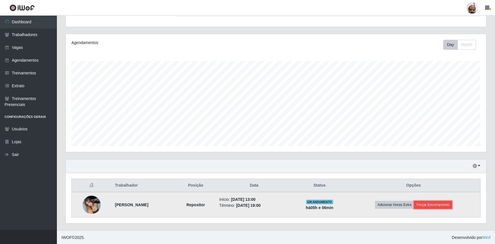
click at [440, 206] on button "Forçar Encerramento" at bounding box center [433, 205] width 38 height 8
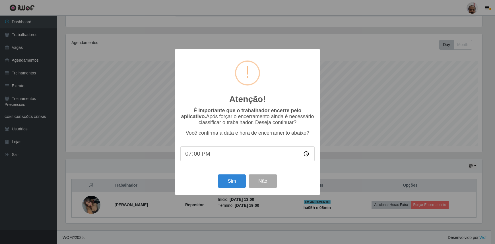
scroll to position [118, 418]
click at [235, 183] on button "Sim" at bounding box center [233, 181] width 28 height 13
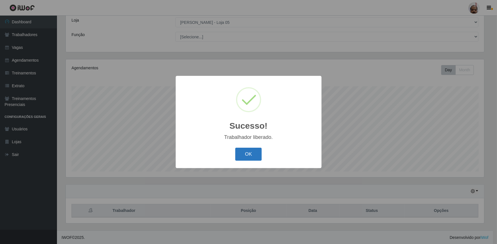
click at [255, 153] on button "OK" at bounding box center [248, 154] width 26 height 13
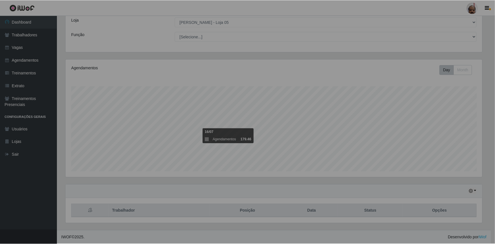
scroll to position [118, 421]
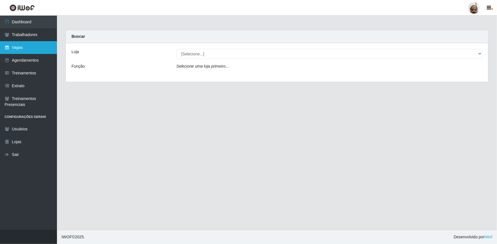
click at [18, 51] on link "Vagas" at bounding box center [28, 47] width 57 height 13
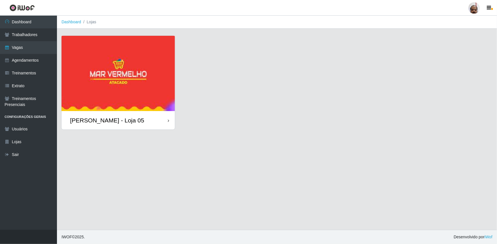
click at [100, 121] on div "[PERSON_NAME] - Loja 05" at bounding box center [107, 120] width 74 height 7
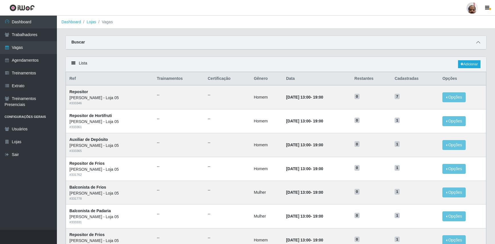
click at [480, 44] on icon at bounding box center [478, 42] width 4 height 4
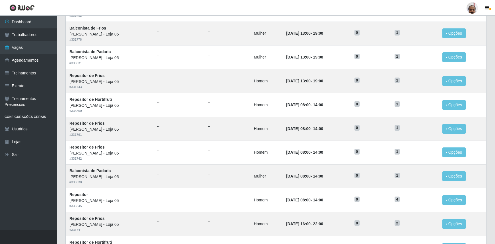
scroll to position [324, 0]
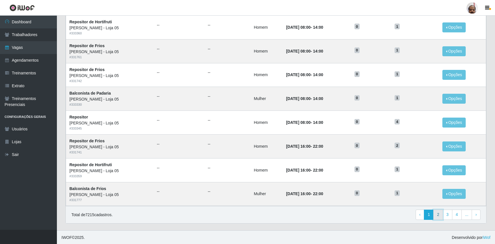
click at [440, 213] on link "2" at bounding box center [438, 215] width 10 height 10
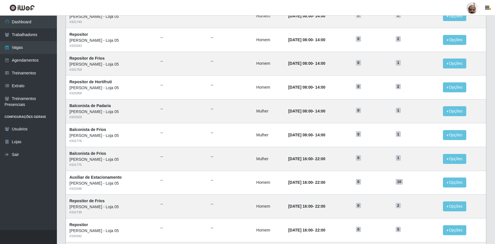
scroll to position [237, 0]
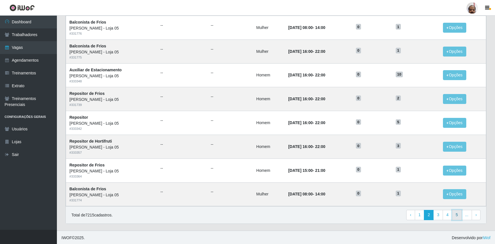
click at [460, 217] on link "5" at bounding box center [457, 215] width 10 height 10
